Goal: Task Accomplishment & Management: Manage account settings

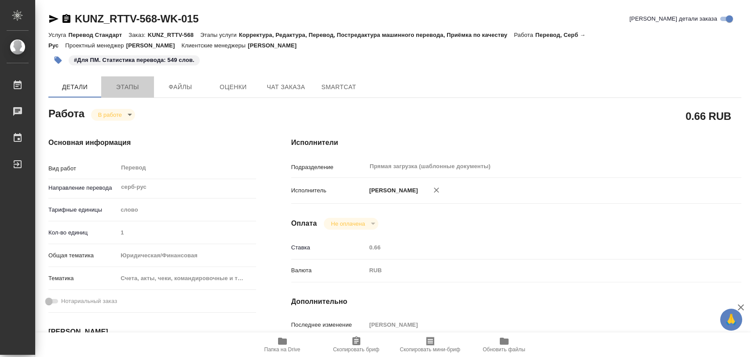
click at [129, 91] on span "Этапы" at bounding box center [127, 87] width 42 height 11
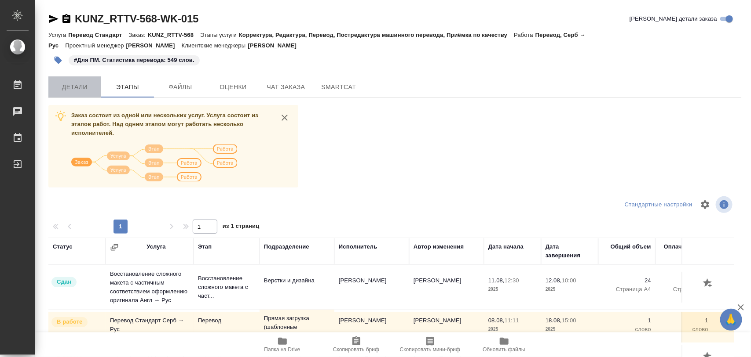
click at [69, 86] on span "Детали" at bounding box center [75, 87] width 42 height 11
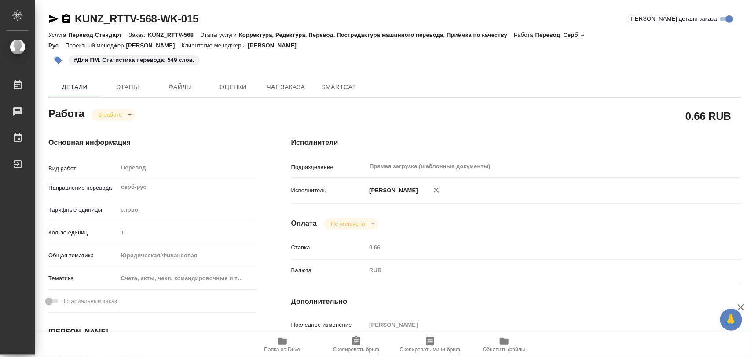
type textarea "x"
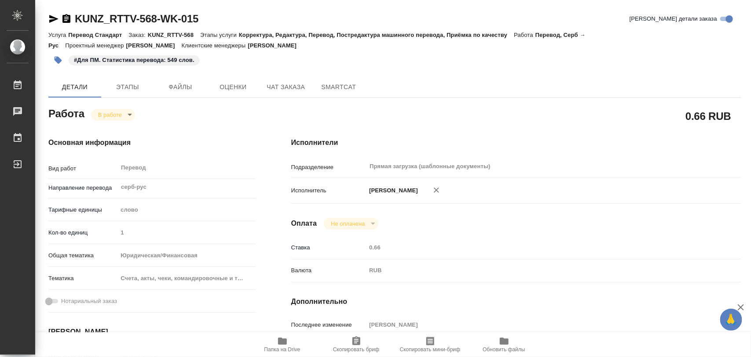
type textarea "x"
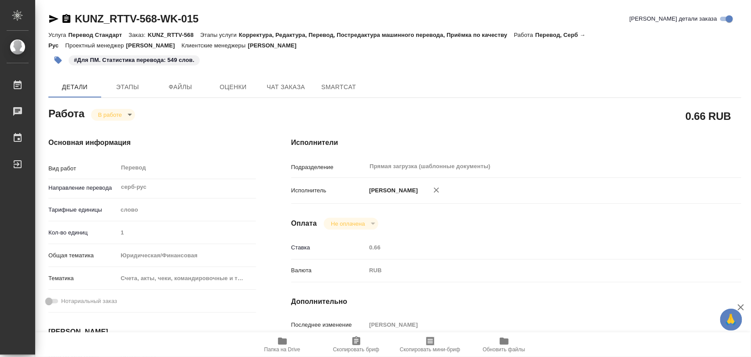
type textarea "x"
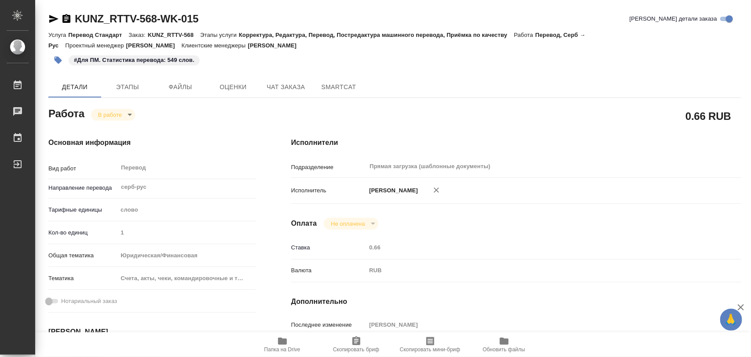
click at [61, 62] on icon "button" at bounding box center [58, 60] width 9 height 9
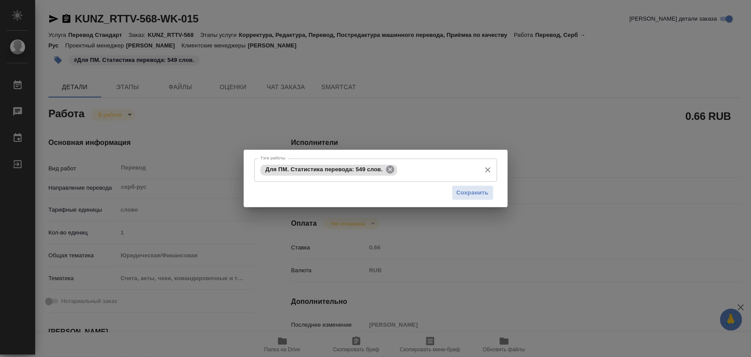
click at [386, 171] on icon at bounding box center [390, 170] width 10 height 10
click at [371, 170] on input "Тэги работы" at bounding box center [367, 170] width 218 height 15
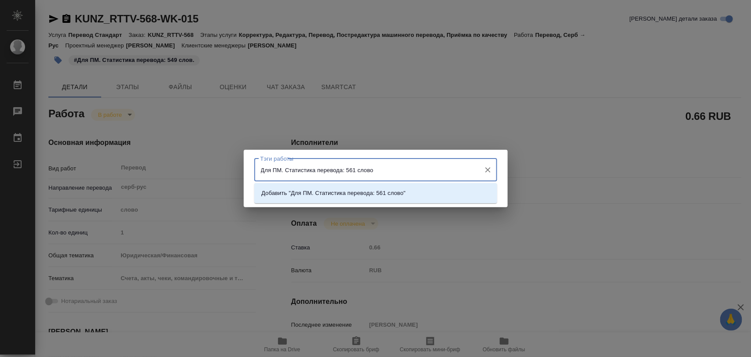
type input "Для ПМ. Статистика перевода: 561 слово."
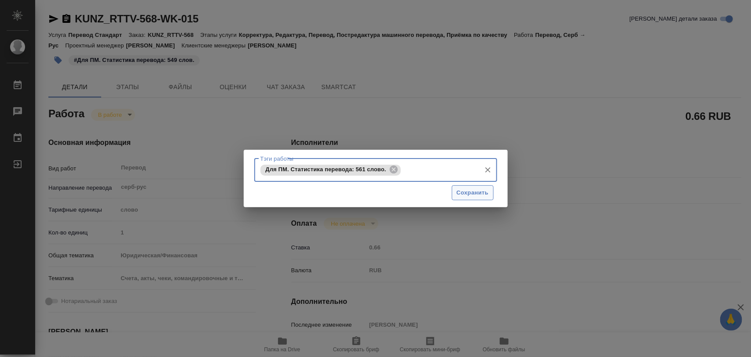
drag, startPoint x: 484, startPoint y: 192, endPoint x: 452, endPoint y: 166, distance: 41.3
click at [483, 192] on span "Сохранить" at bounding box center [472, 193] width 32 height 10
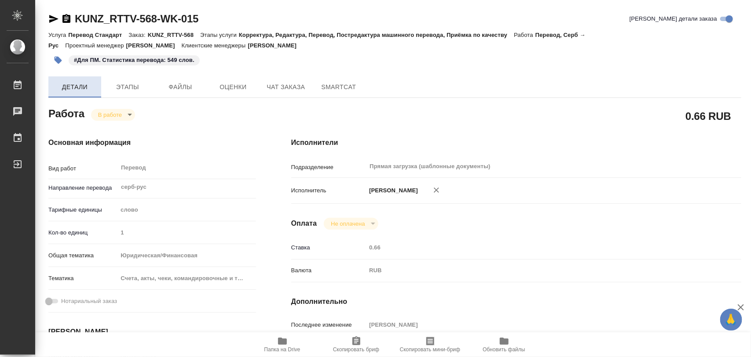
type input "inProgress"
type textarea "Перевод"
type textarea "x"
type input "серб-рус"
type input "5a8b1489cc6b4906c91bfd90"
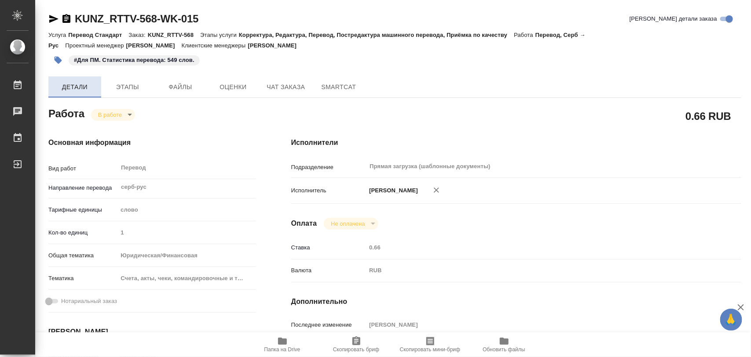
type input "1"
type input "yr-fn"
type input "5f647205b73bc97568ca66c0"
type input "[DATE] 11:11"
type input "[DATE] 12:29"
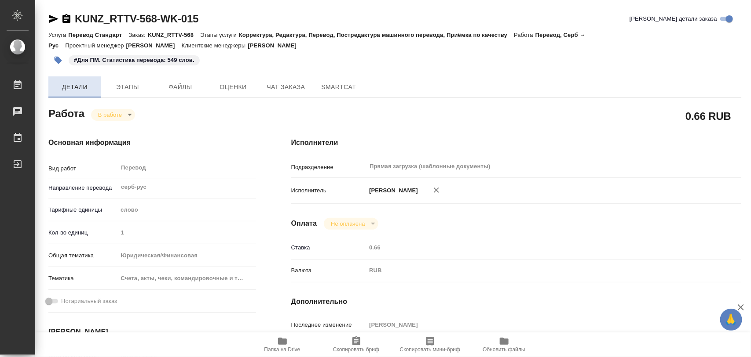
type input "[DATE] 15:00"
type input "Прямая загрузка (шаблонные документы)"
type input "notPayed"
type input "0.66"
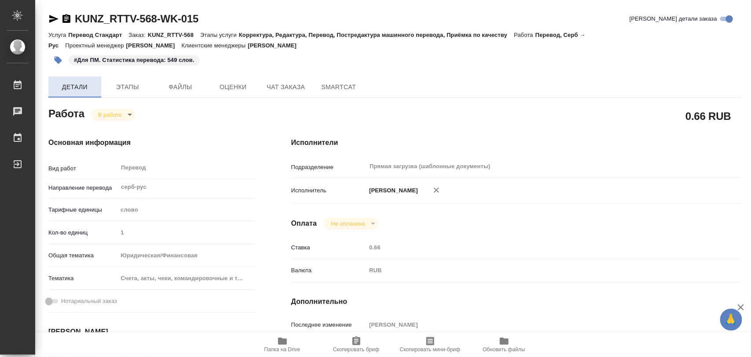
type input "RUB"
type input "[PERSON_NAME]"
type textarea "Ивкин"
type textarea "x"
type textarea "/Clients/RT/Orders/KUNZ_RTTV-568/Translated/KUNZ_RTTV-568-WK-015"
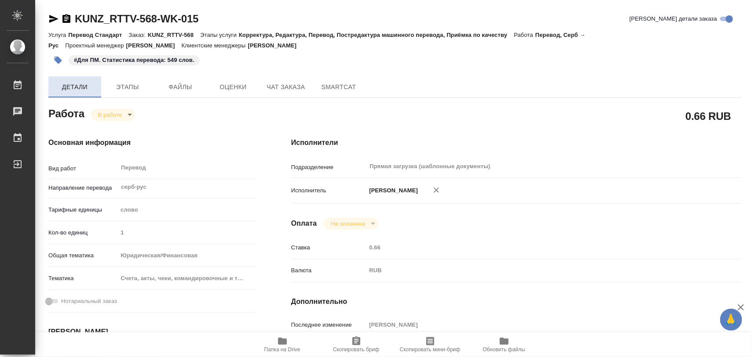
type textarea "x"
type input "KUNZ_RTTV-568"
type input "Перевод Стандарт"
type input "Корректура, Редактура, Перевод, Постредактура машинного перевода, Приёмка по ка…"
type input "[PERSON_NAME]"
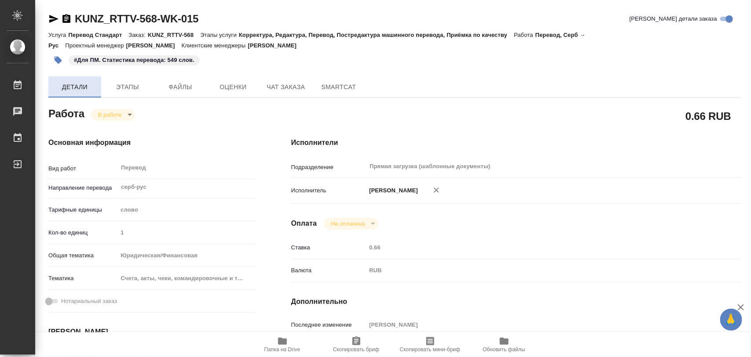
type input "[PERSON_NAME], [PERSON_NAME]"
type input "/Clients/RT/Orders/KUNZ_RTTV-568"
type textarea "x"
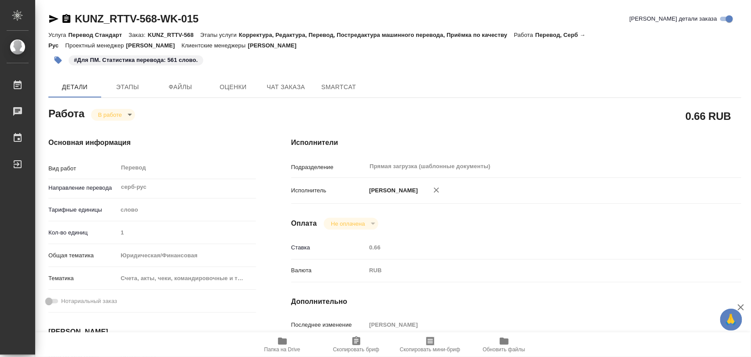
type textarea "x"
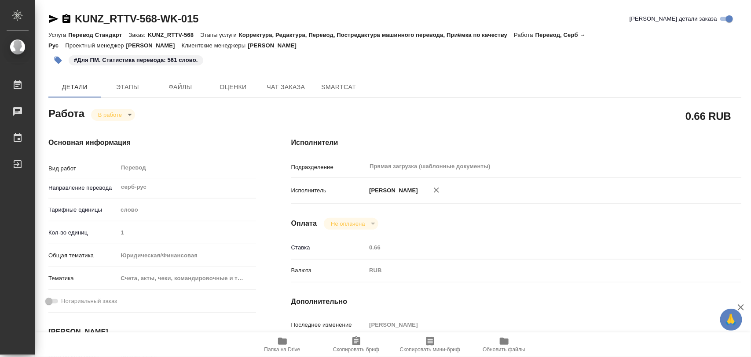
type textarea "x"
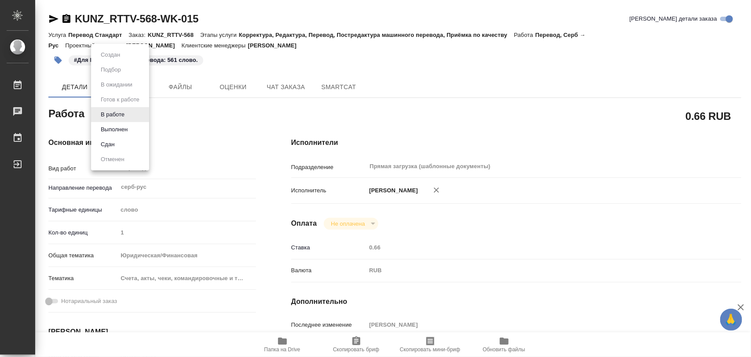
click at [129, 115] on body "🙏 .cls-1 fill:#fff; AWATERA Iglakov Maksim Работы 0 Чаты График Выйти KUNZ_RTTV…" at bounding box center [375, 178] width 751 height 357
type textarea "x"
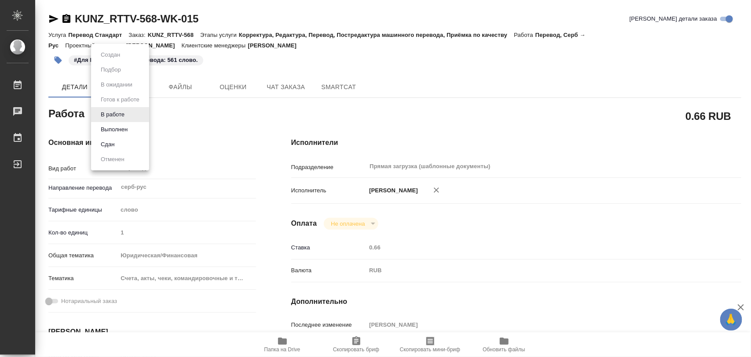
type textarea "x"
click at [123, 126] on button "Выполнен" at bounding box center [114, 130] width 32 height 10
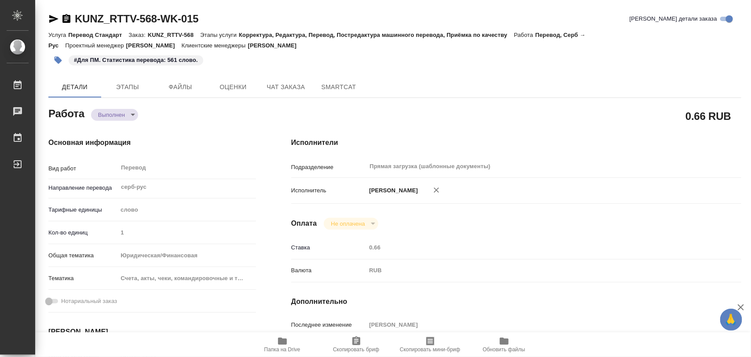
type textarea "x"
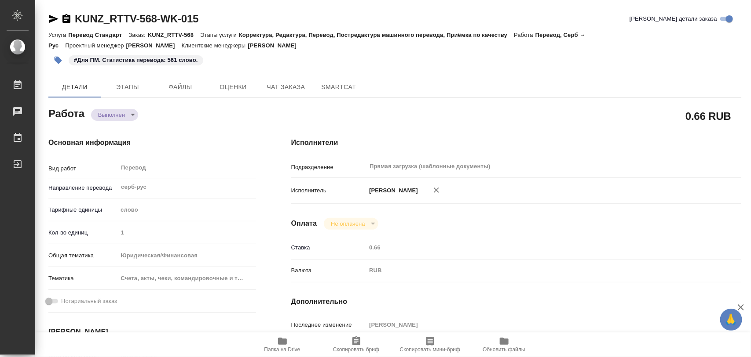
type textarea "x"
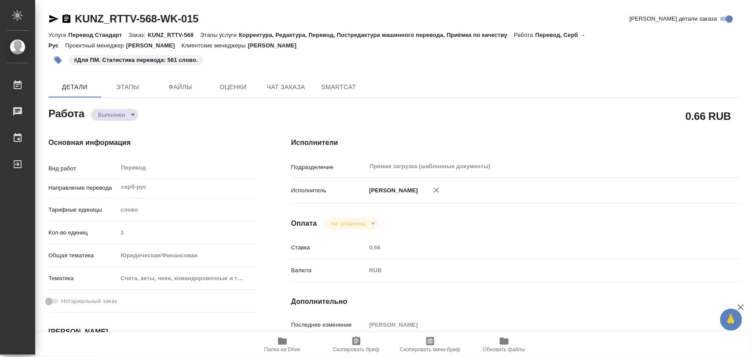
type textarea "x"
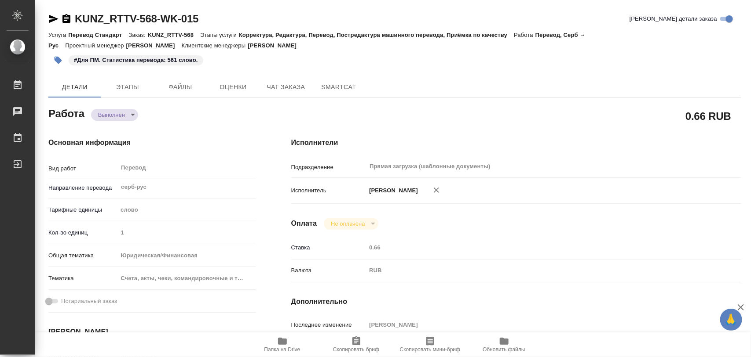
type textarea "x"
